Goal: Information Seeking & Learning: Learn about a topic

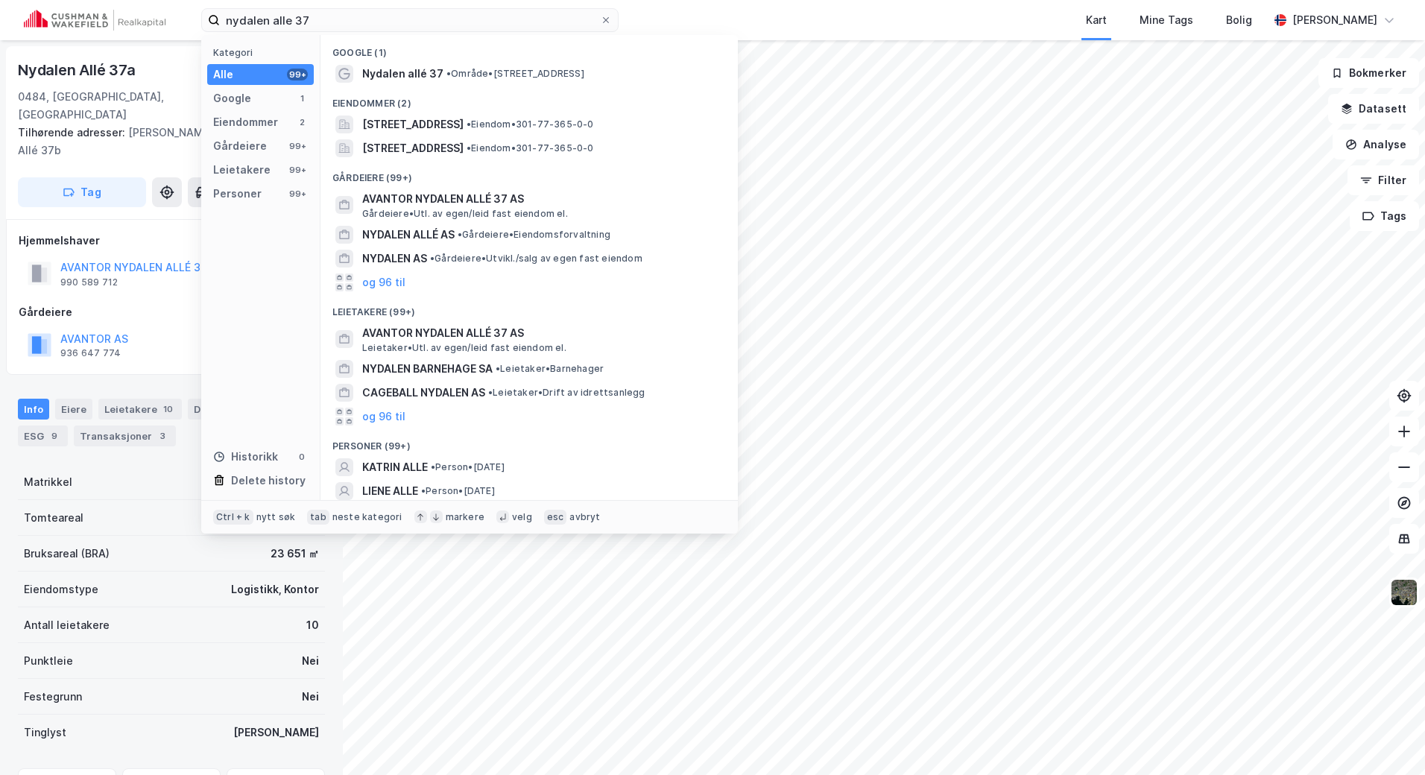
click at [110, 25] on div "nydalen alle 37 Kategori Alle 99+ Google 1 Eiendommer 2 Gårdeiere 99+ Leietaker…" at bounding box center [712, 20] width 1425 height 40
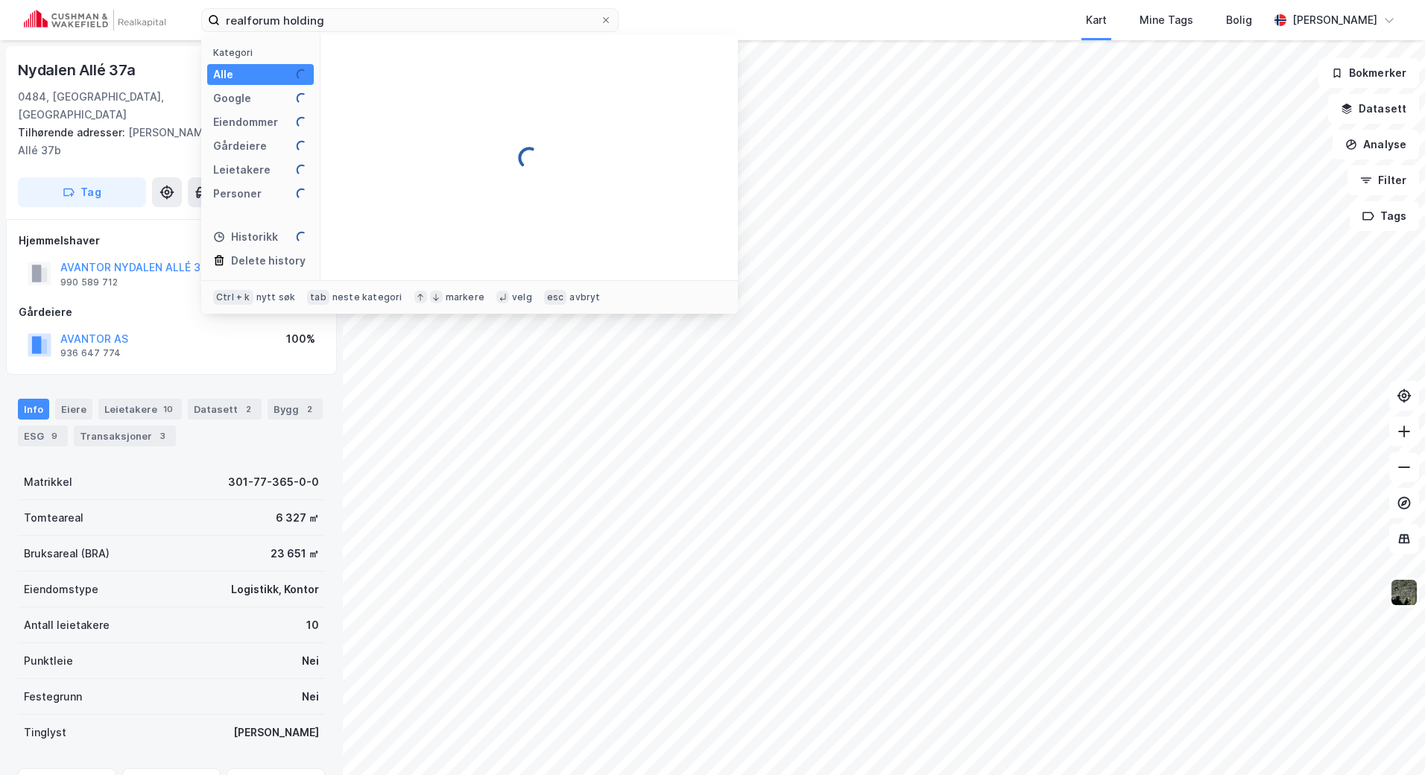
type input "realforum holding"
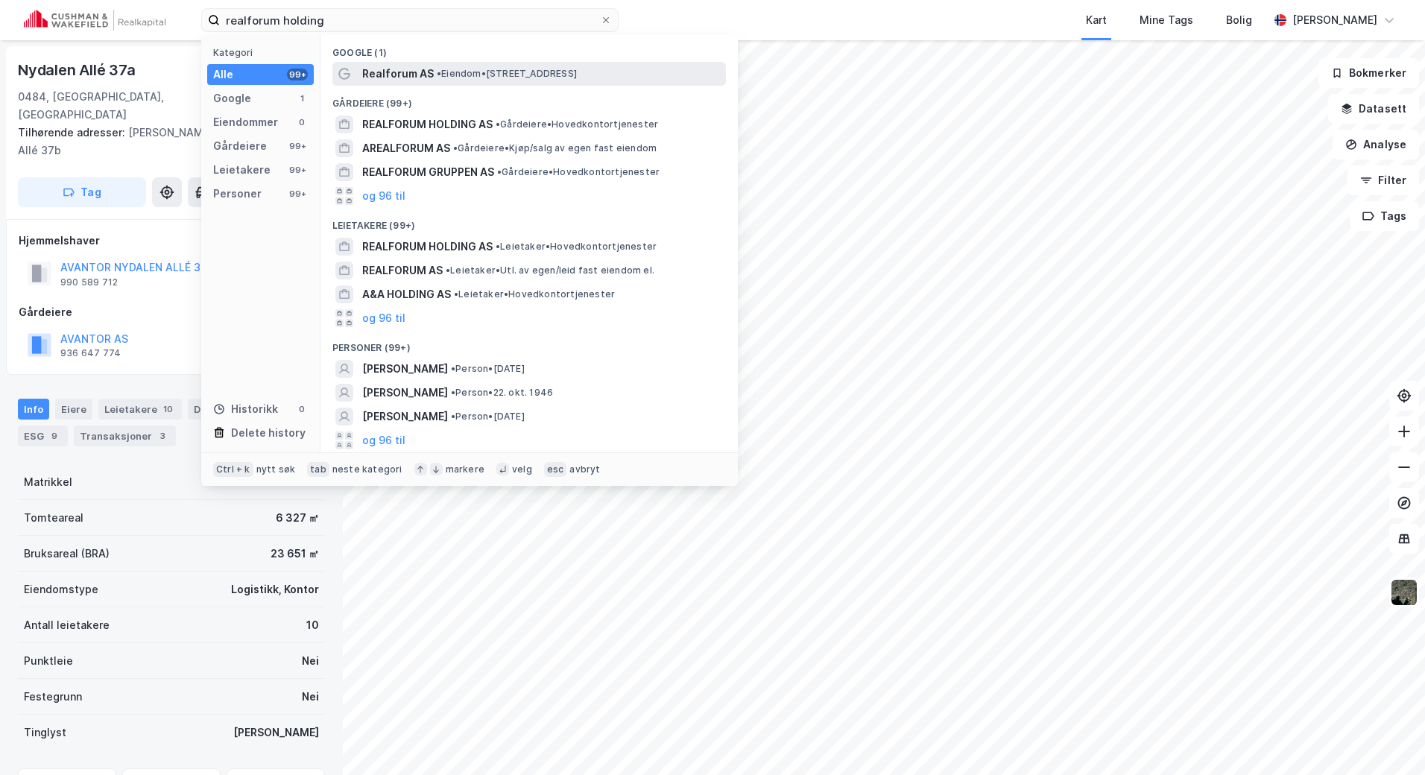
click at [577, 72] on span "• Eiendom • [STREET_ADDRESS]" at bounding box center [507, 74] width 140 height 12
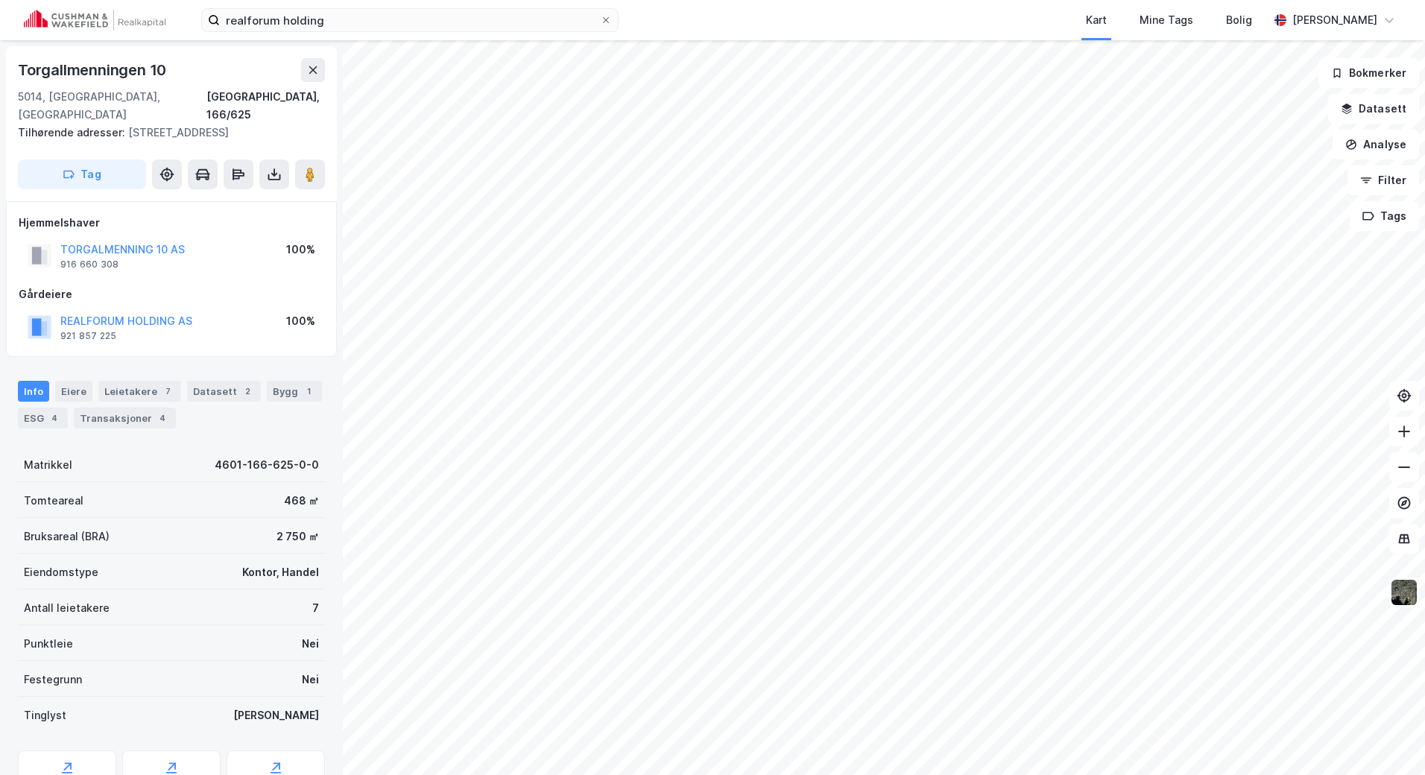
scroll to position [1, 0]
click at [387, 9] on input "realforum holding" at bounding box center [410, 20] width 380 height 22
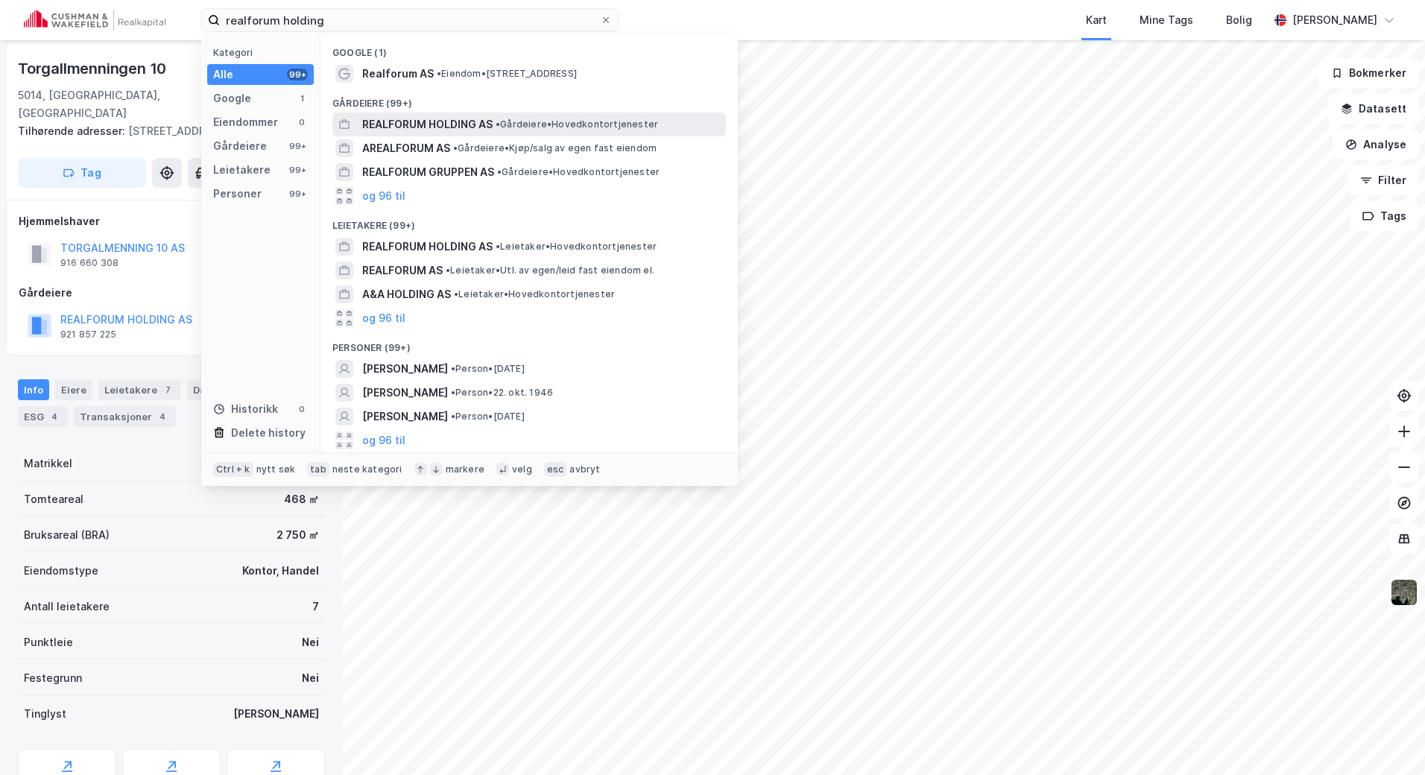
click at [408, 121] on span "REALFORUM HOLDING AS" at bounding box center [427, 124] width 130 height 18
